Goal: Information Seeking & Learning: Learn about a topic

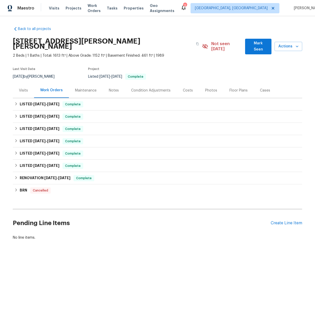
click at [8, 98] on div "Back to all projects [STREET_ADDRESS][PERSON_NAME] 2 Beds | 1 Baths | Total: 16…" at bounding box center [157, 145] width 315 height 259
click at [14, 102] on icon at bounding box center [16, 104] width 4 height 4
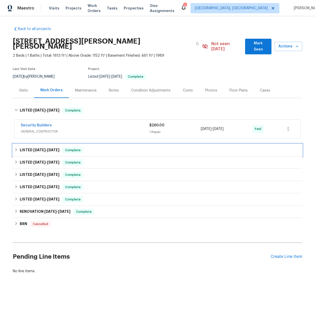
click at [15, 147] on div "LISTED [DATE] - [DATE] Complete" at bounding box center [157, 150] width 286 height 6
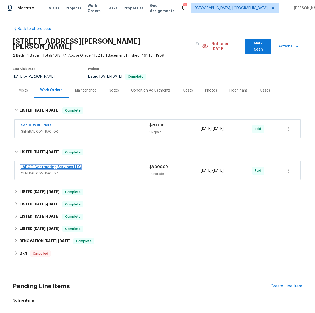
click at [27, 165] on link "JADCO Contracting Services LLC" at bounding box center [51, 167] width 60 height 4
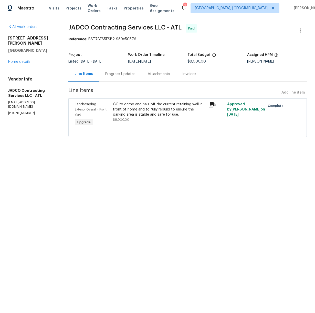
click at [212, 102] on icon at bounding box center [211, 105] width 6 height 6
click at [16, 60] on link "Home details" at bounding box center [19, 62] width 22 height 4
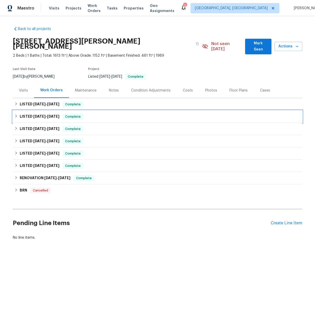
click at [34, 115] on span "[DATE]" at bounding box center [39, 117] width 12 height 4
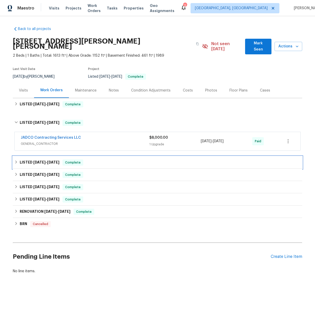
click at [34, 161] on div "LISTED [DATE] - [DATE] Complete" at bounding box center [158, 162] width 290 height 12
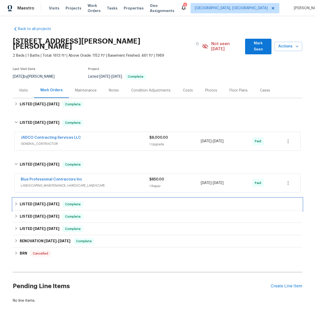
click at [33, 202] on span "[DATE]" at bounding box center [39, 204] width 12 height 4
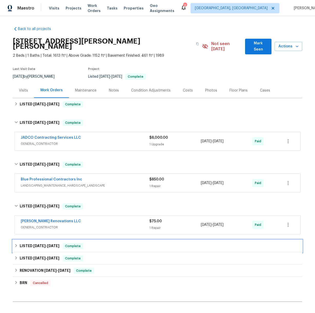
click at [29, 243] on h6 "LISTED [DATE] - [DATE]" at bounding box center [40, 246] width 40 height 6
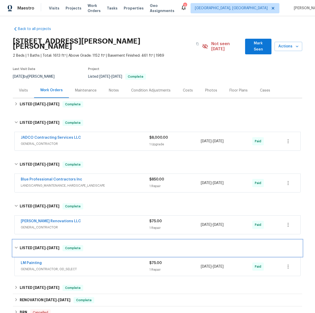
scroll to position [17, 0]
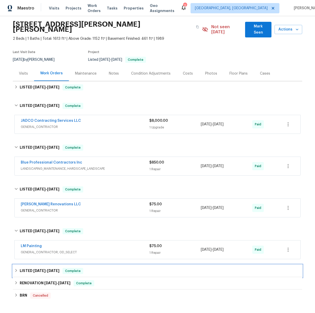
click at [33, 268] on h6 "LISTED [DATE] - [DATE]" at bounding box center [40, 271] width 40 height 6
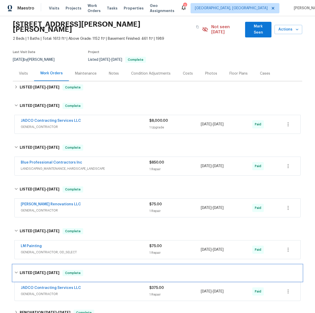
scroll to position [86, 0]
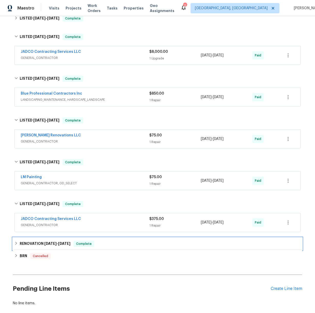
click at [36, 241] on h6 "RENOVATION [DATE] - [DATE]" at bounding box center [45, 244] width 51 height 6
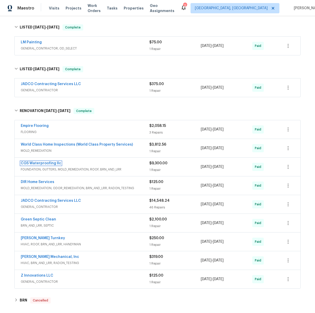
scroll to position [230, 0]
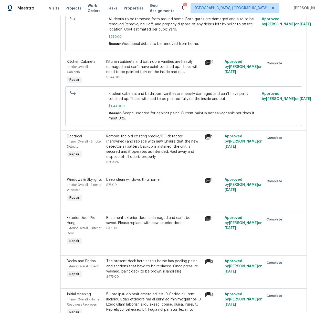
scroll to position [1214, 0]
